Goal: Transaction & Acquisition: Purchase product/service

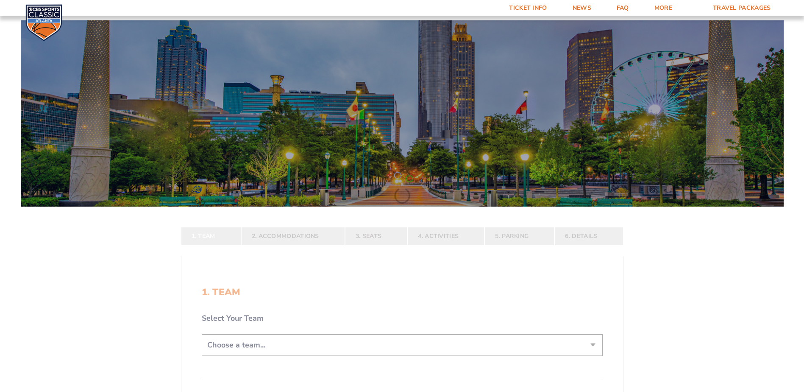
scroll to position [127, 0]
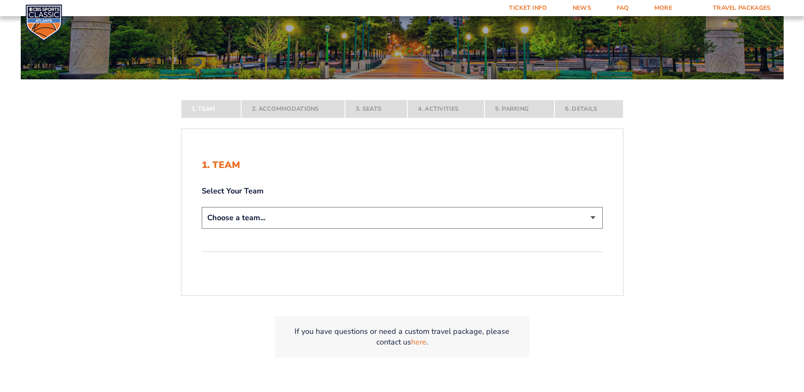
click at [221, 207] on select "Choose a team... [US_STATE] Wildcats [US_STATE] State Buckeyes [US_STATE] Tar H…" at bounding box center [402, 218] width 401 height 22
select select "12956"
click at [202, 228] on select "Choose a team... [US_STATE] Wildcats [US_STATE] State Buckeyes [US_STATE] Tar H…" at bounding box center [402, 218] width 401 height 22
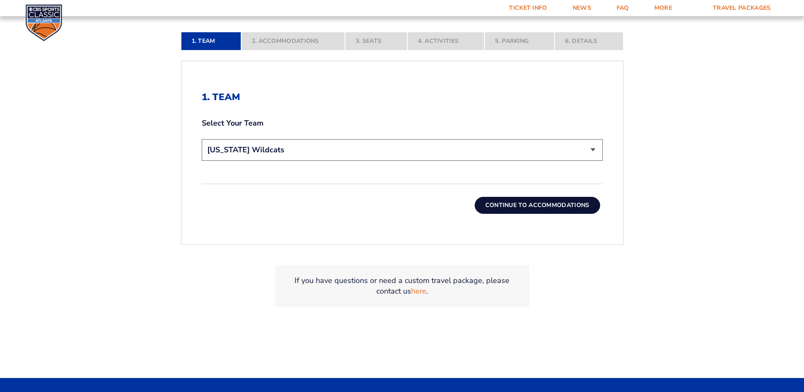
click at [540, 205] on button "Continue To Accommodations" at bounding box center [537, 205] width 125 height 17
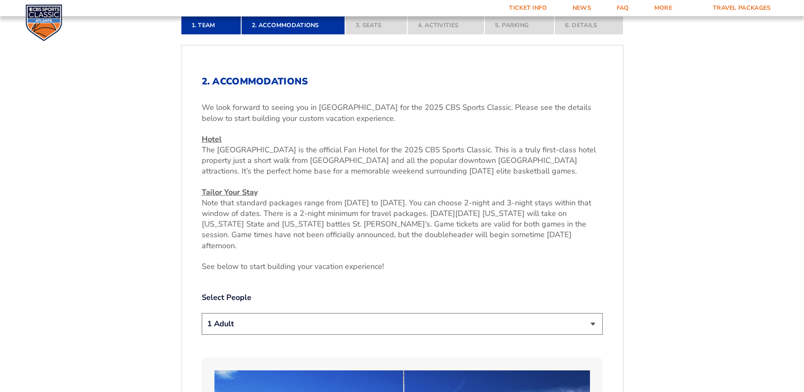
scroll to position [312, 0]
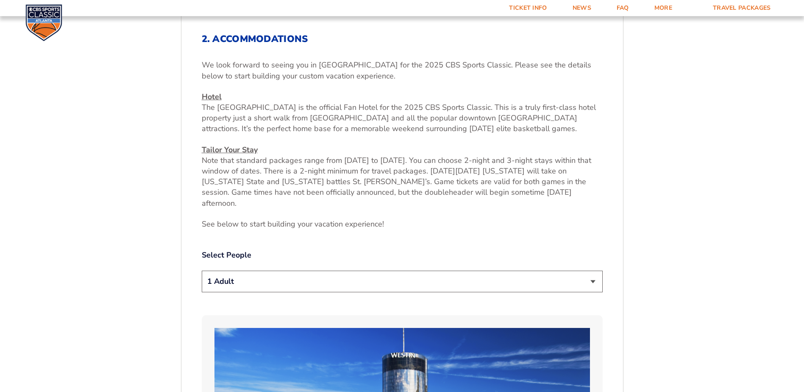
click at [249, 270] on select "1 Adult 2 Adults 3 Adults 4 Adults 2 Adults + 1 Child 2 Adults + 2 Children 2 A…" at bounding box center [402, 281] width 401 height 22
select select "2 Adults"
click at [202, 270] on select "1 Adult 2 Adults 3 Adults 4 Adults 2 Adults + 1 Child 2 Adults + 2 Children 2 A…" at bounding box center [402, 281] width 401 height 22
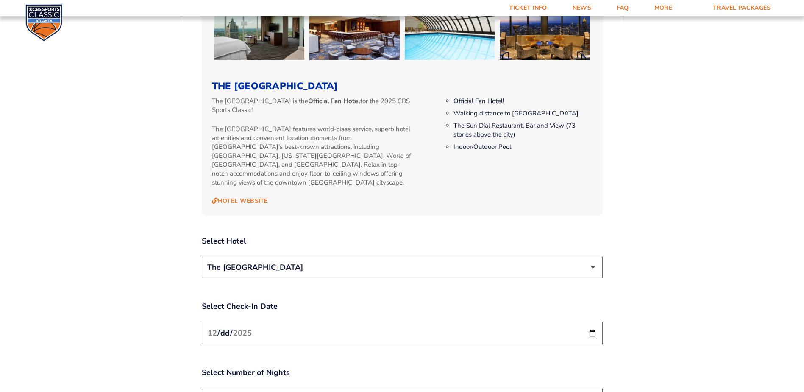
scroll to position [906, 0]
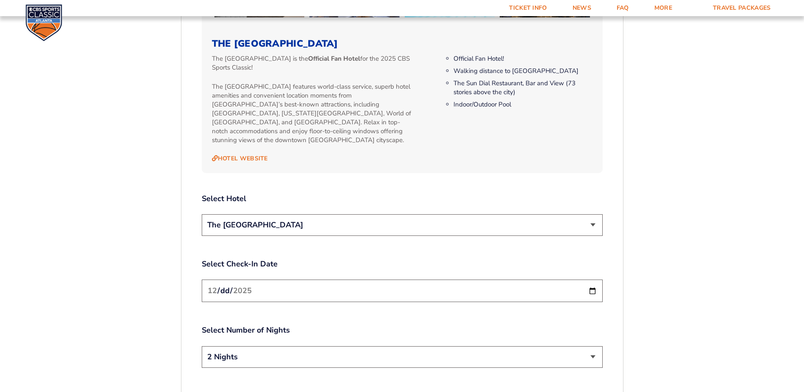
click at [253, 214] on select "The [GEOGRAPHIC_DATA]" at bounding box center [402, 225] width 401 height 22
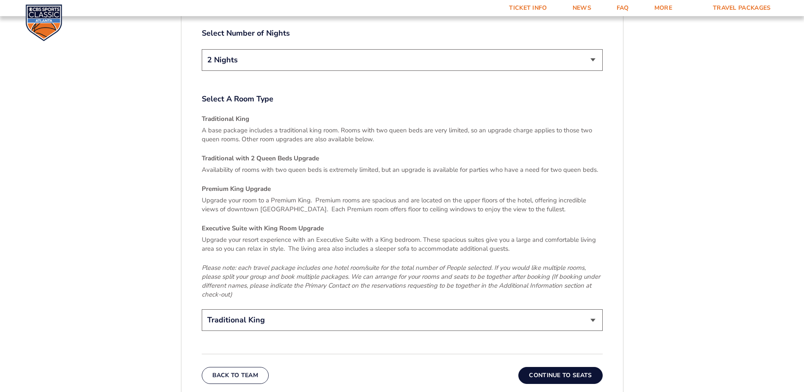
scroll to position [1245, 0]
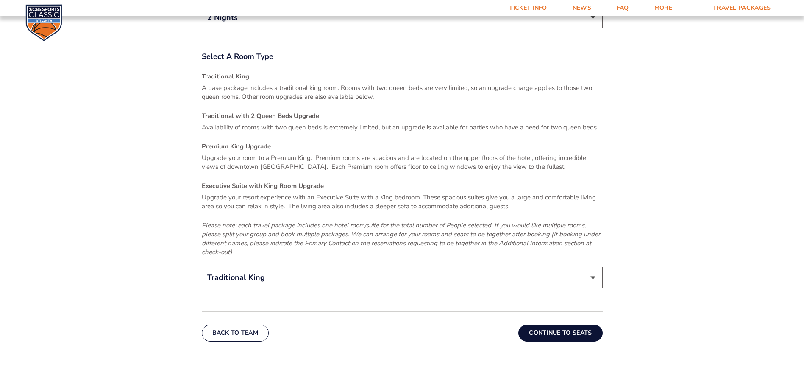
click at [288, 267] on select "Traditional King Traditional with 2 Queen Beds Upgrade (+$45 per night) Premium…" at bounding box center [402, 278] width 401 height 22
select select "Premium King Upgrade"
click at [202, 267] on select "Traditional King Traditional with 2 Queen Beds Upgrade (+$45 per night) Premium…" at bounding box center [402, 278] width 401 height 22
click at [565, 324] on button "Continue To Seats" at bounding box center [560, 332] width 84 height 17
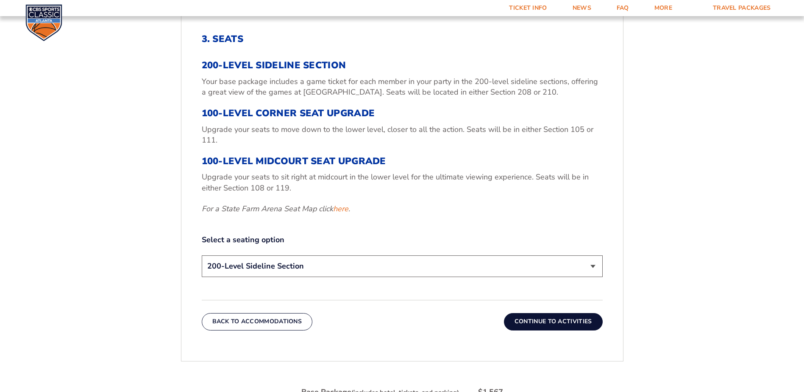
scroll to position [355, 0]
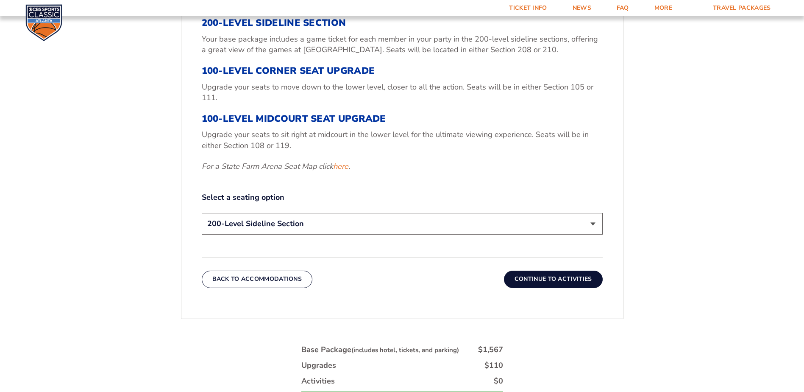
click at [257, 224] on select "200-Level Sideline Section 100-Level Corner Seat Upgrade (+$120 per person) 100…" at bounding box center [402, 224] width 401 height 22
select select "100-Level Corner Seat Upgrade"
click at [202, 213] on select "200-Level Sideline Section 100-Level Corner Seat Upgrade (+$120 per person) 100…" at bounding box center [402, 224] width 401 height 22
click at [578, 274] on button "Continue To Activities" at bounding box center [553, 278] width 99 height 17
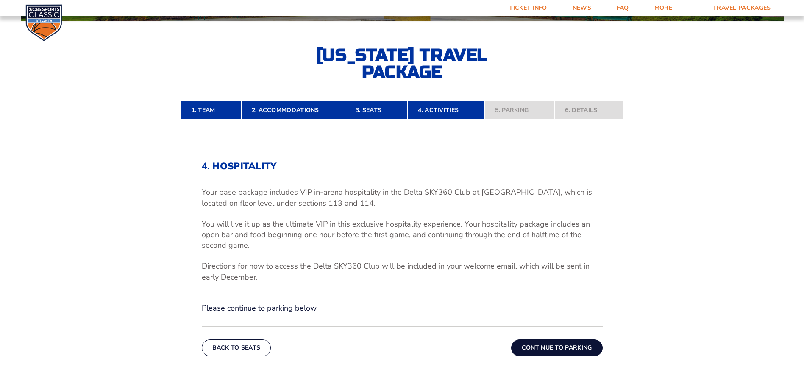
scroll to position [270, 0]
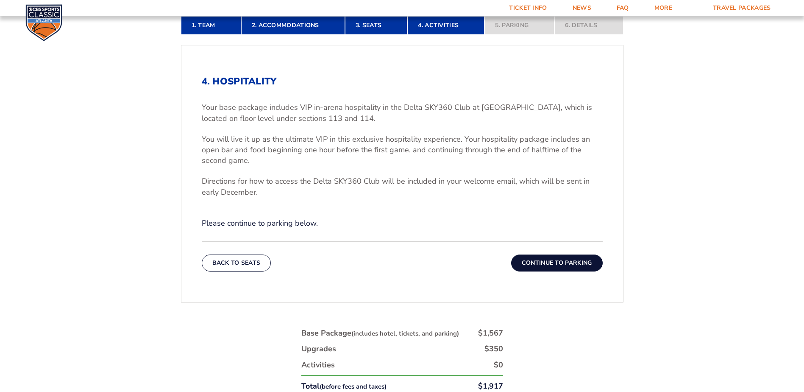
click at [567, 267] on button "Continue To Parking" at bounding box center [557, 262] width 92 height 17
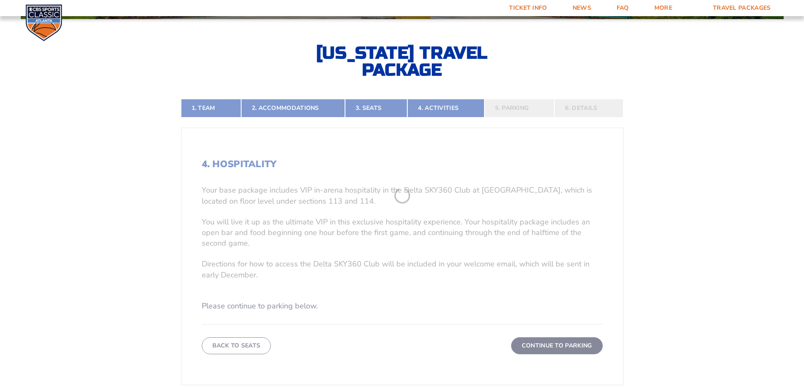
scroll to position [185, 0]
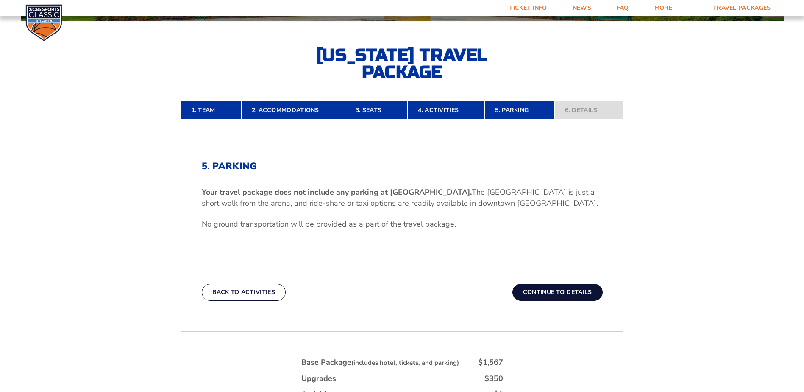
click at [572, 295] on button "Continue To Details" at bounding box center [558, 292] width 90 height 17
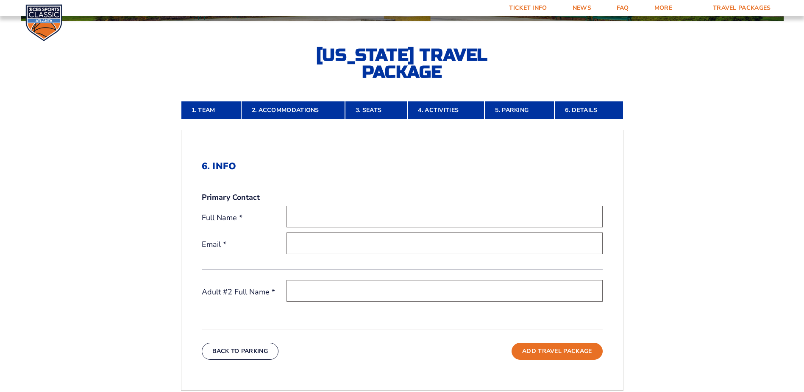
scroll to position [440, 0]
